Goal: Navigation & Orientation: Go to known website

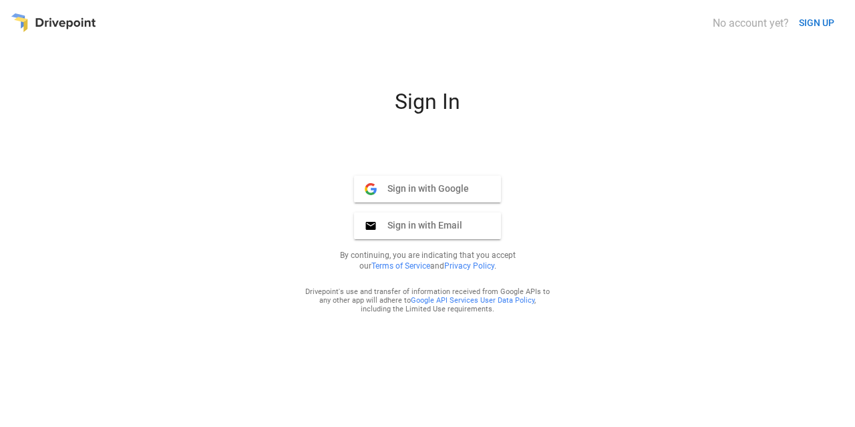
scroll to position [26, 0]
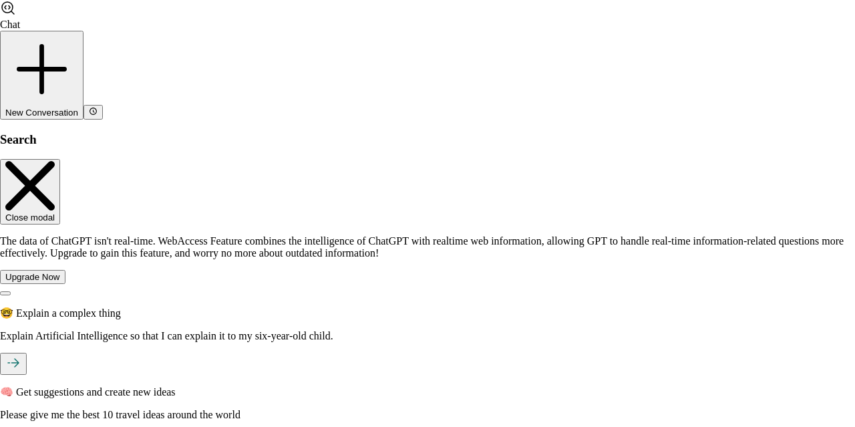
scroll to position [26, 0]
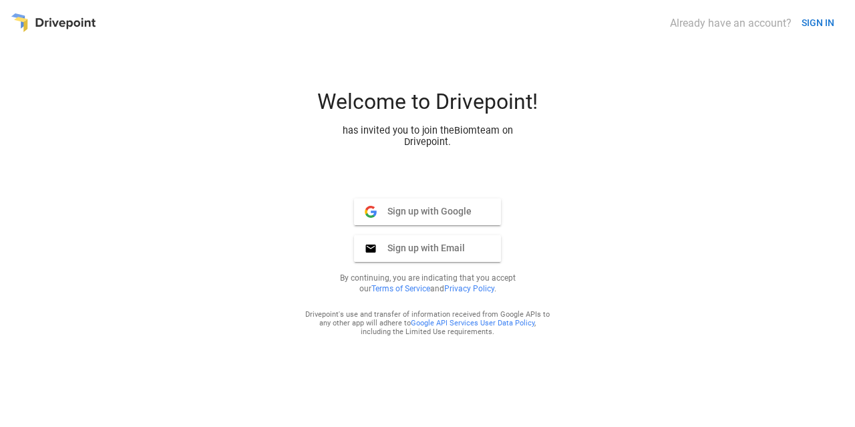
click at [520, 115] on div "Welcome to Drivepoint!" at bounding box center [427, 107] width 321 height 36
click at [813, 21] on button "SIGN IN" at bounding box center [817, 23] width 43 height 25
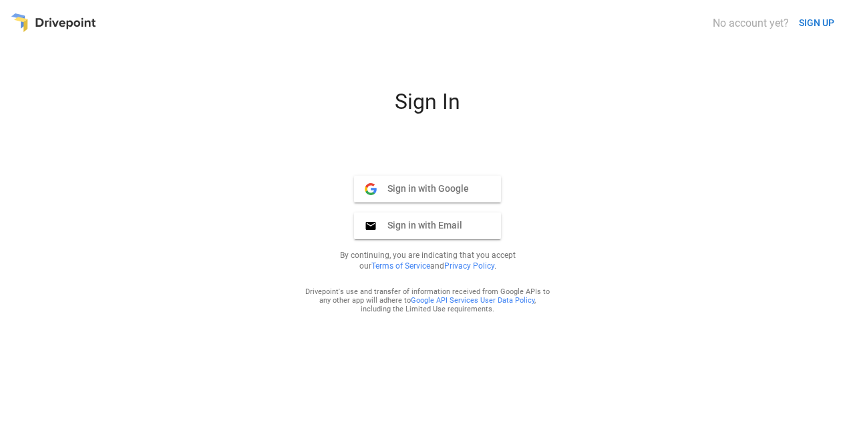
click at [475, 198] on button "Sign in with Google Google" at bounding box center [427, 189] width 147 height 27
click at [161, 58] on div "No account yet? SIGN UP Sign In Sign in with Google Google Sign in with Email E…" at bounding box center [428, 214] width 834 height 406
